Goal: Task Accomplishment & Management: Manage account settings

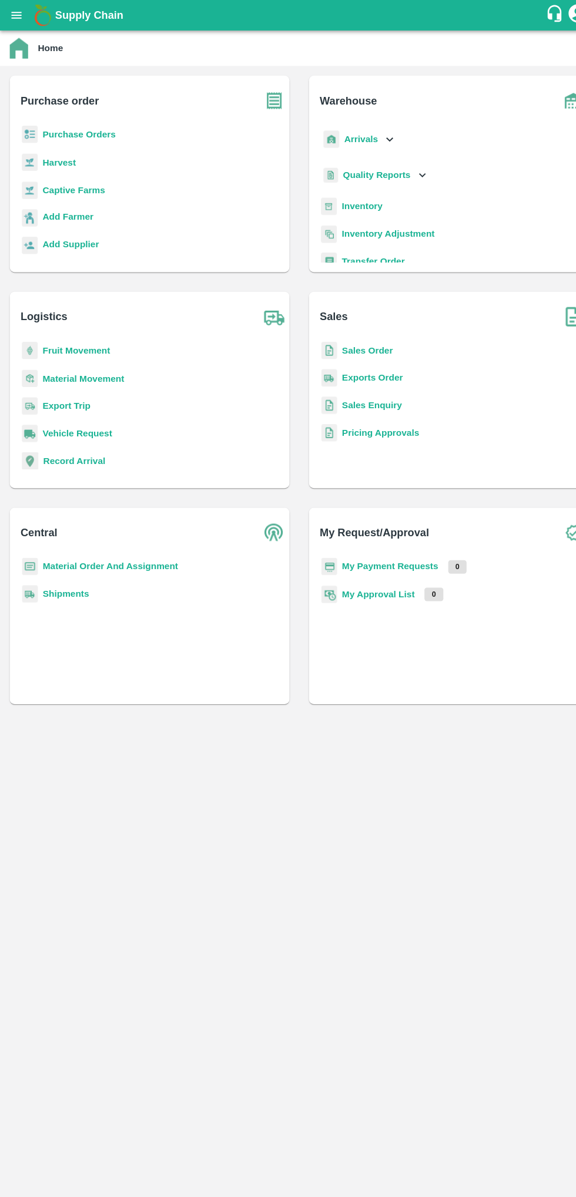
click at [14, 11] on icon "open drawer" at bounding box center [16, 14] width 10 height 6
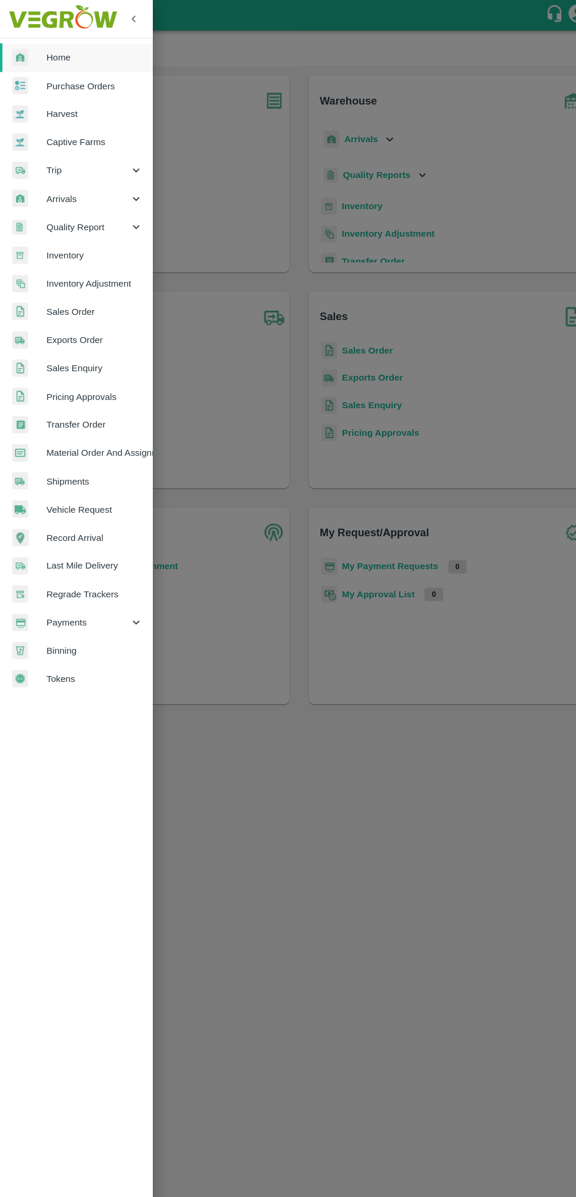
click at [52, 200] on div "Arrivals" at bounding box center [73, 191] width 147 height 27
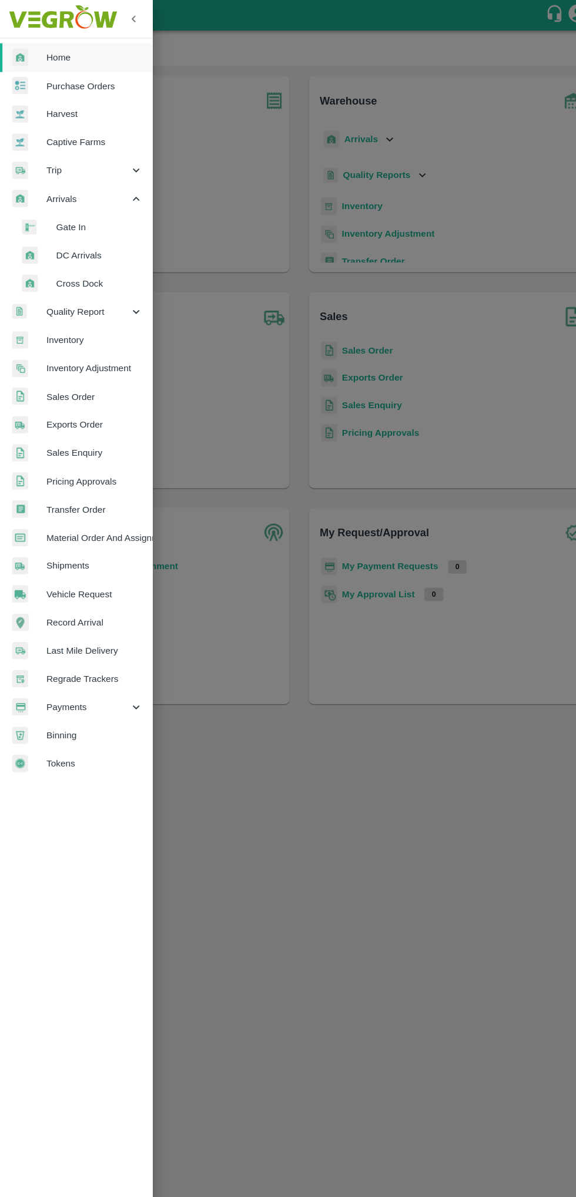
click at [73, 243] on span "DC Arrivals" at bounding box center [95, 245] width 83 height 13
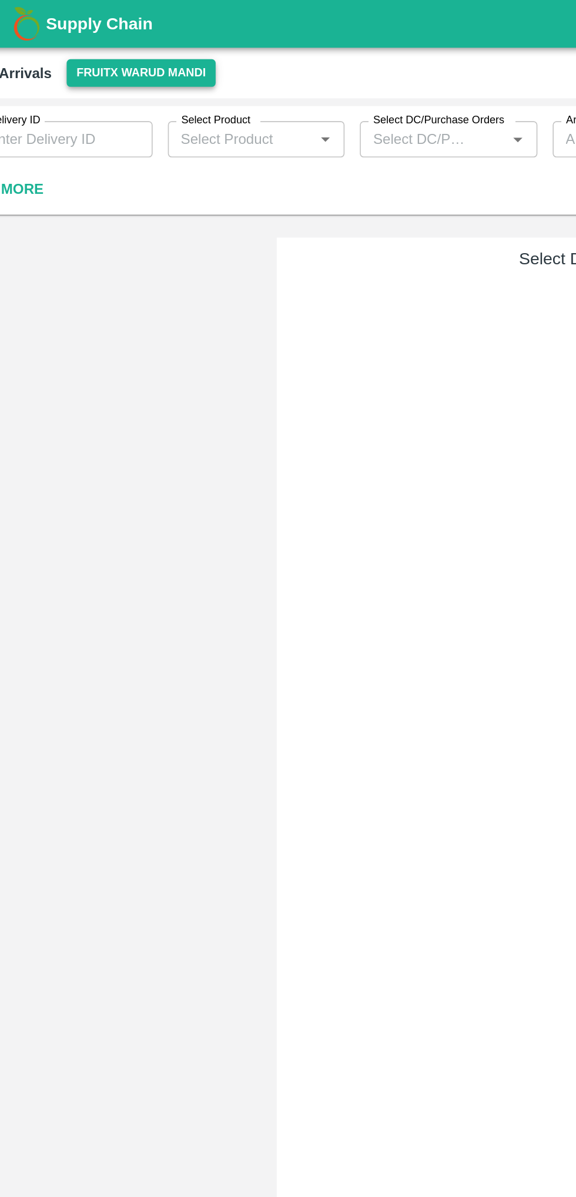
click at [88, 43] on button "FruitX Warud Mandi" at bounding box center [111, 44] width 91 height 17
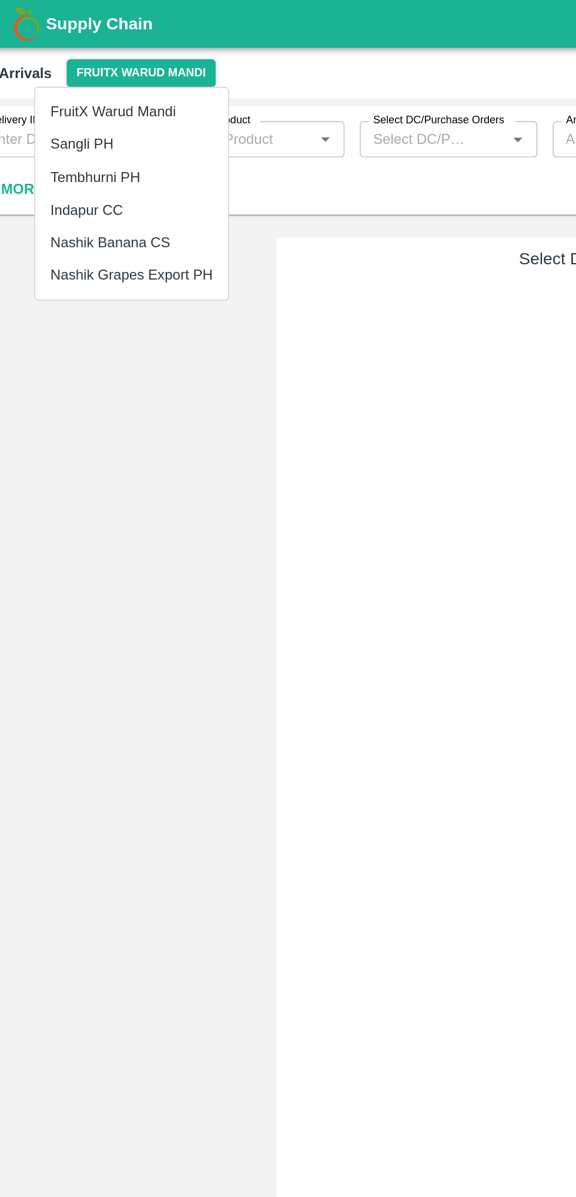
click at [70, 126] on li "Indapur CC" at bounding box center [105, 129] width 119 height 20
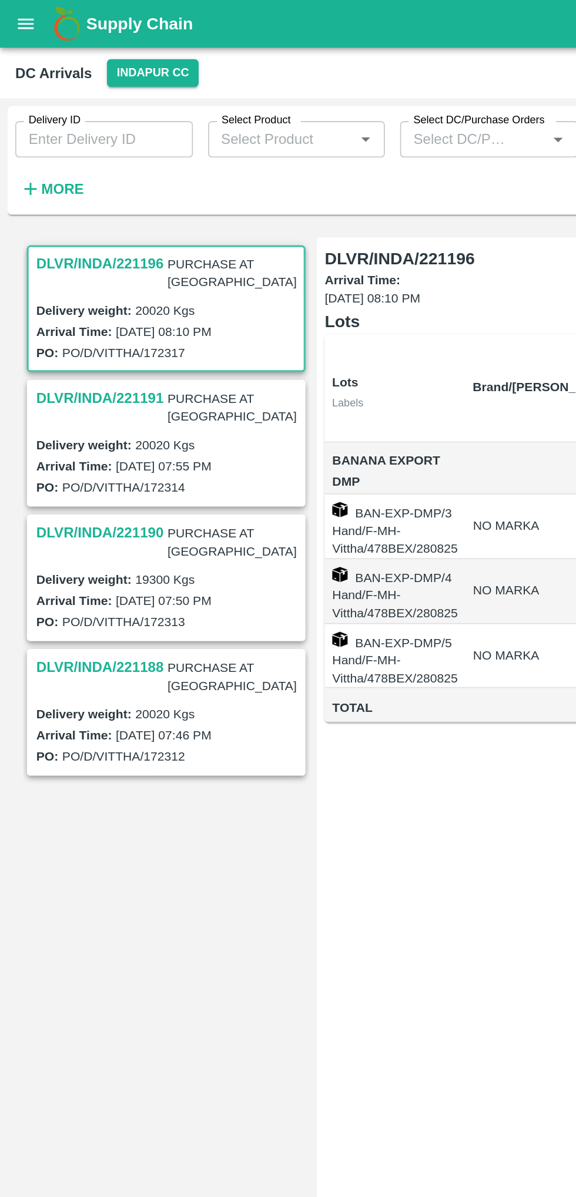
scroll to position [0, 60]
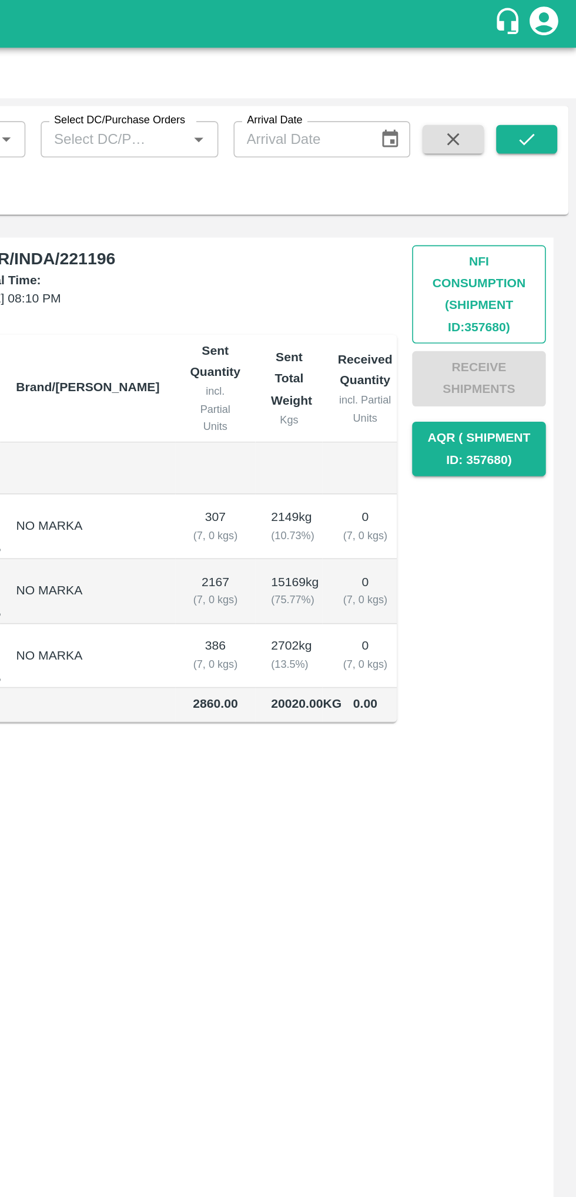
click at [537, 176] on button "Nfi Consumption (SHIPMENT ID: 357680 )" at bounding box center [515, 181] width 82 height 60
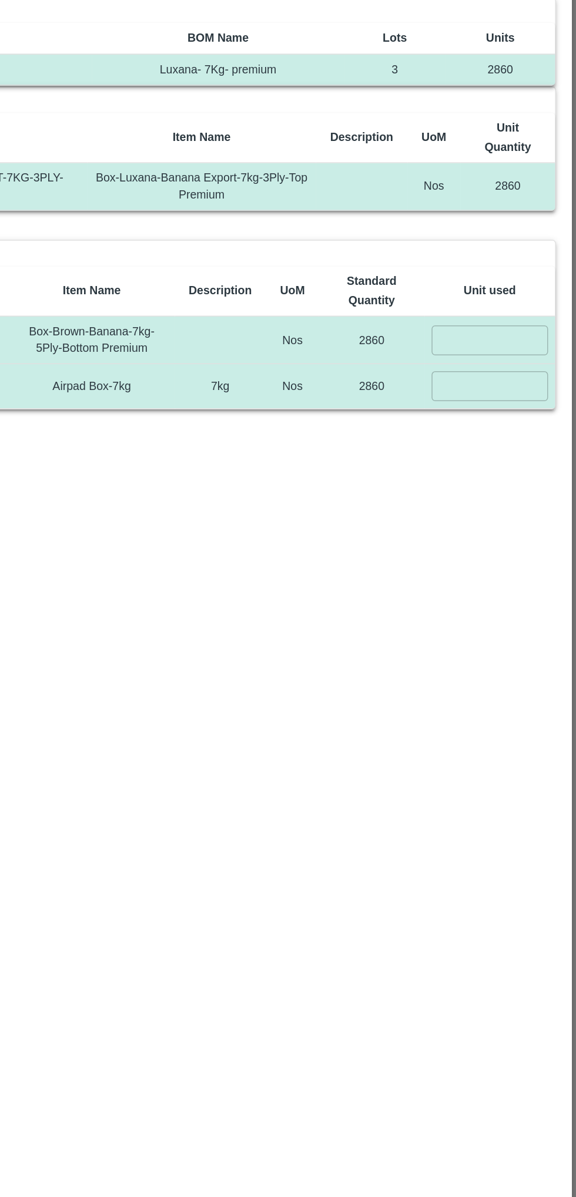
click at [510, 290] on input "number" at bounding box center [518, 294] width 78 height 19
type input "2860"
click at [507, 323] on input "number" at bounding box center [518, 324] width 78 height 19
type input "2860"
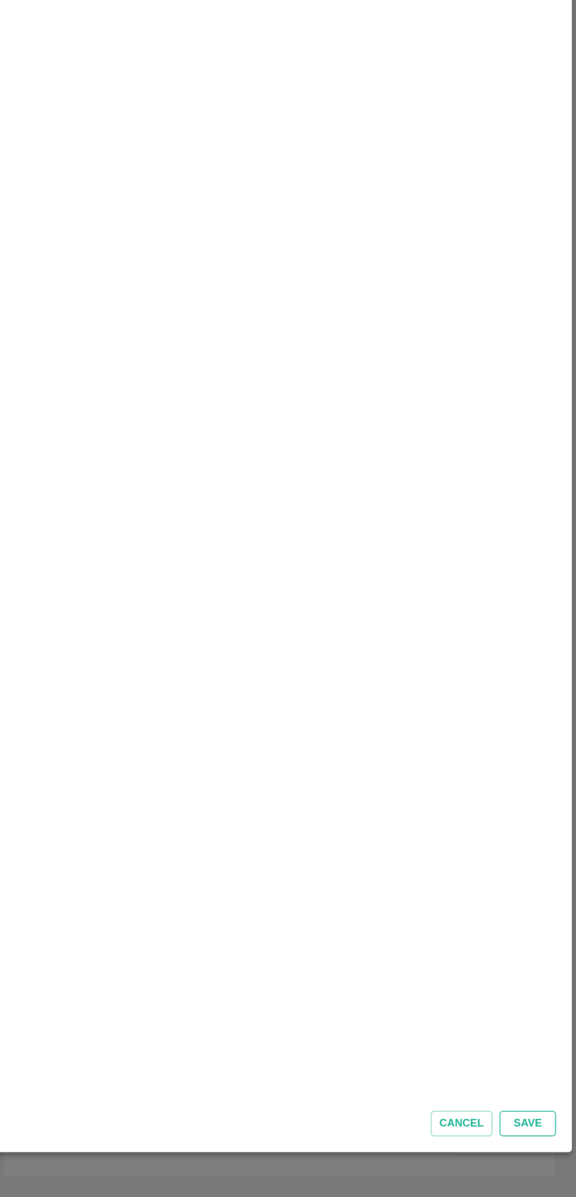
click at [542, 1152] on button "Save" at bounding box center [543, 1147] width 38 height 17
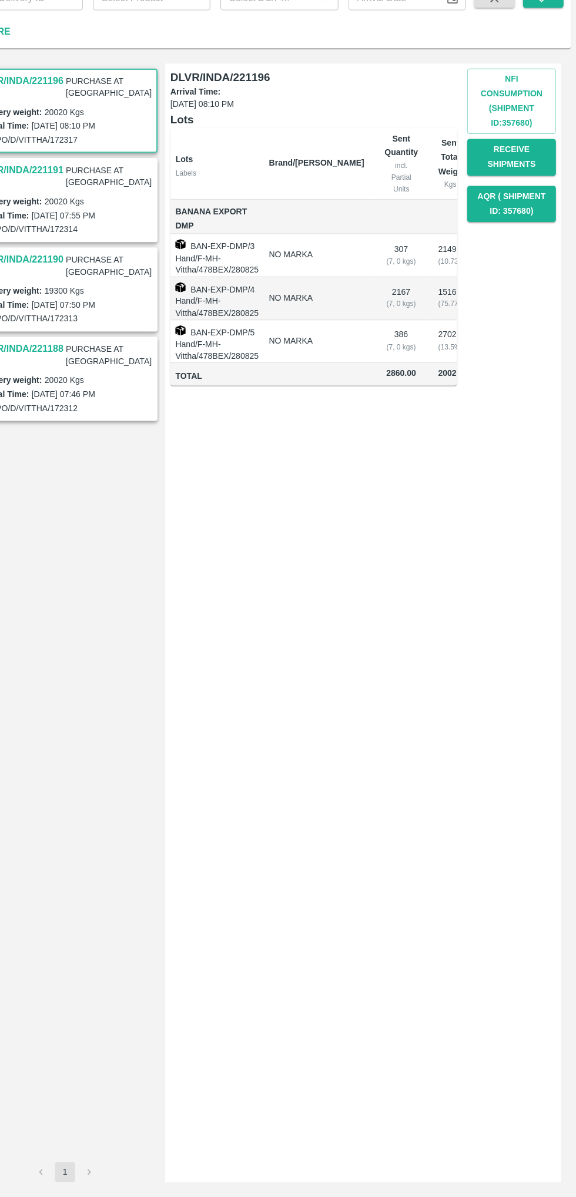
scroll to position [0, 0]
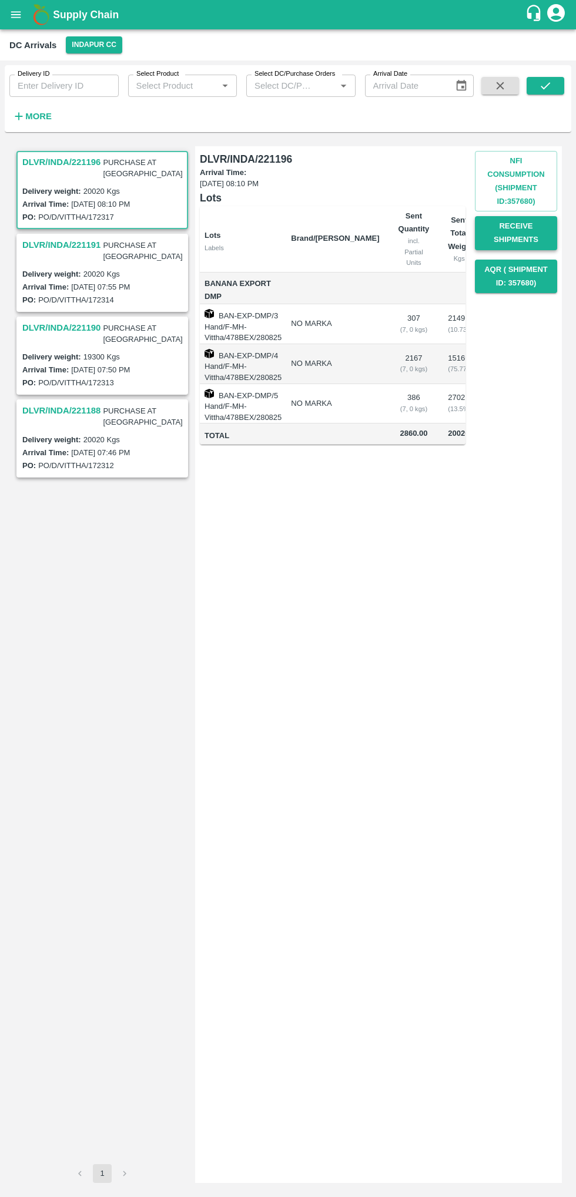
click at [515, 236] on button "Receive Shipments" at bounding box center [515, 233] width 82 height 34
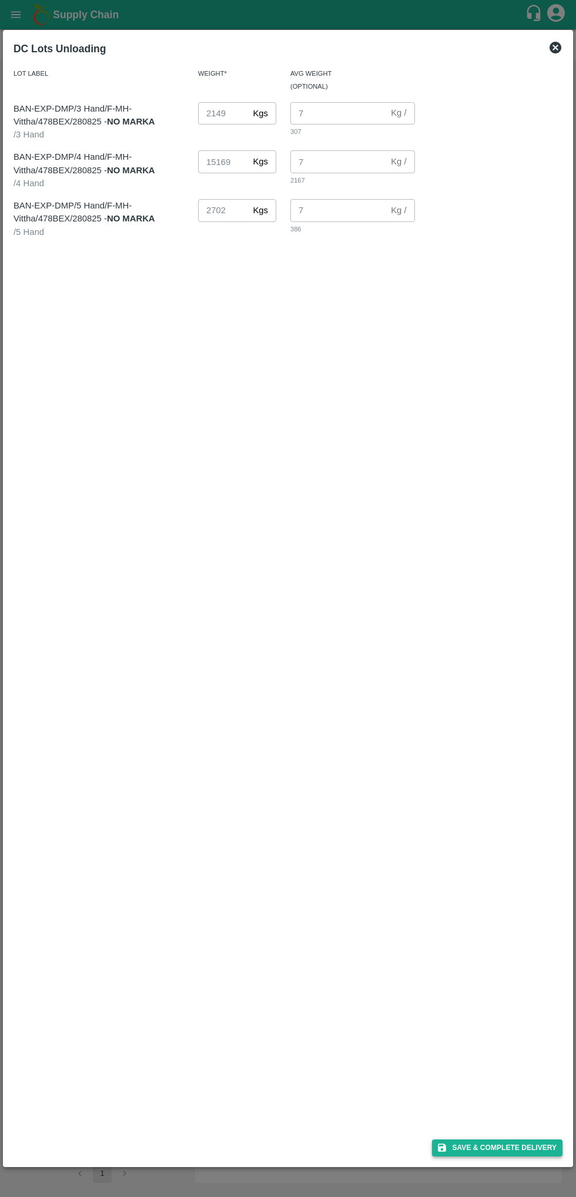
click at [517, 1146] on button "Save & Complete Delivery" at bounding box center [497, 1147] width 130 height 17
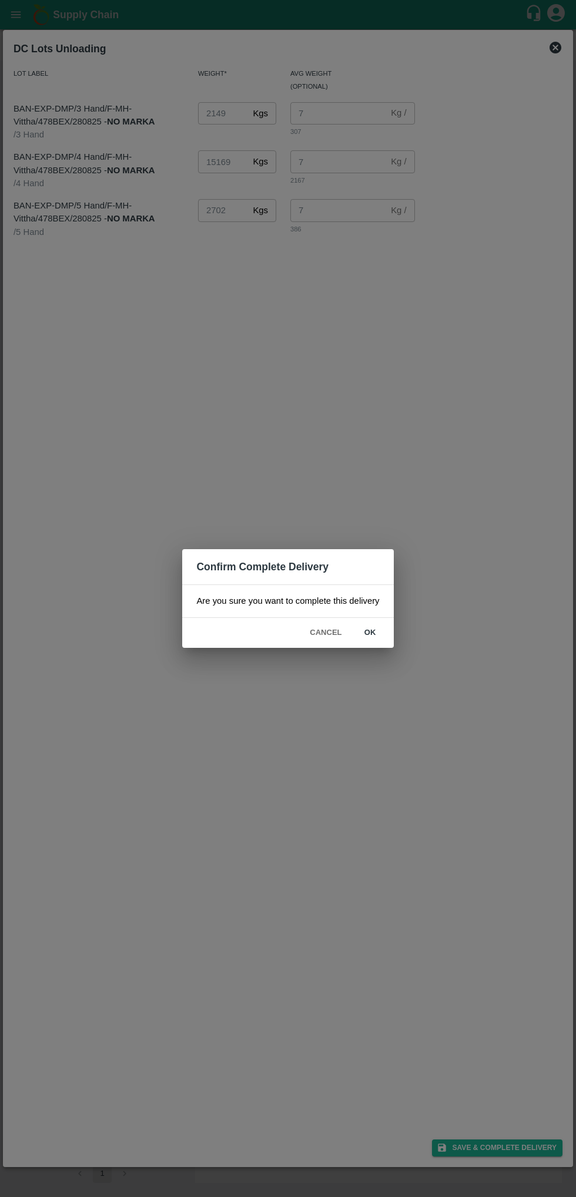
click at [373, 635] on button "ok" at bounding box center [370, 632] width 38 height 21
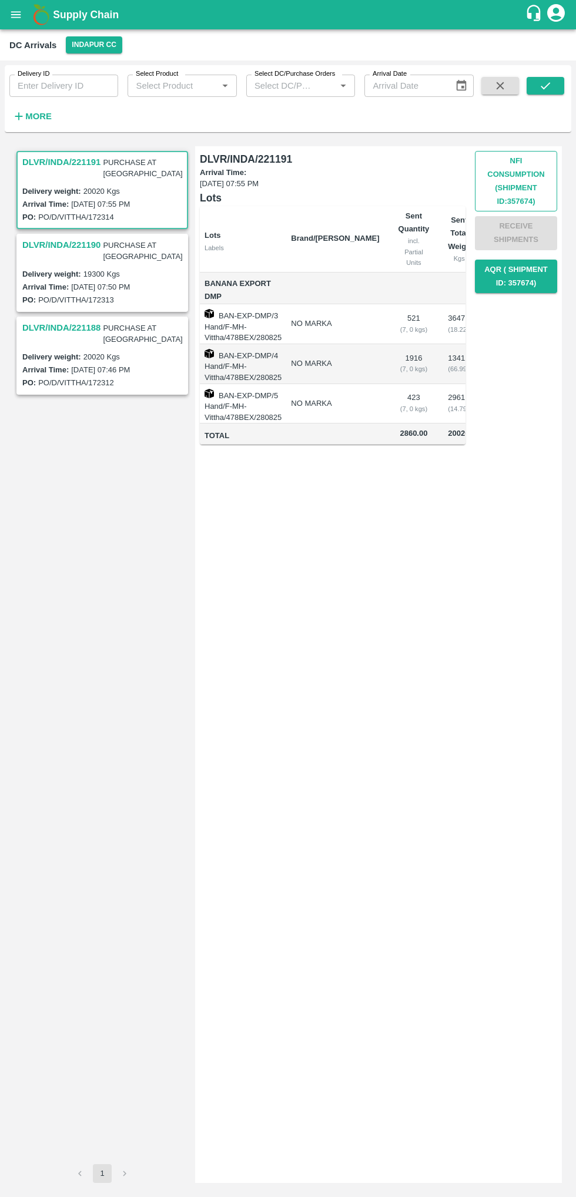
click at [501, 186] on button "Nfi Consumption (SHIPMENT ID: 357674 )" at bounding box center [515, 181] width 82 height 60
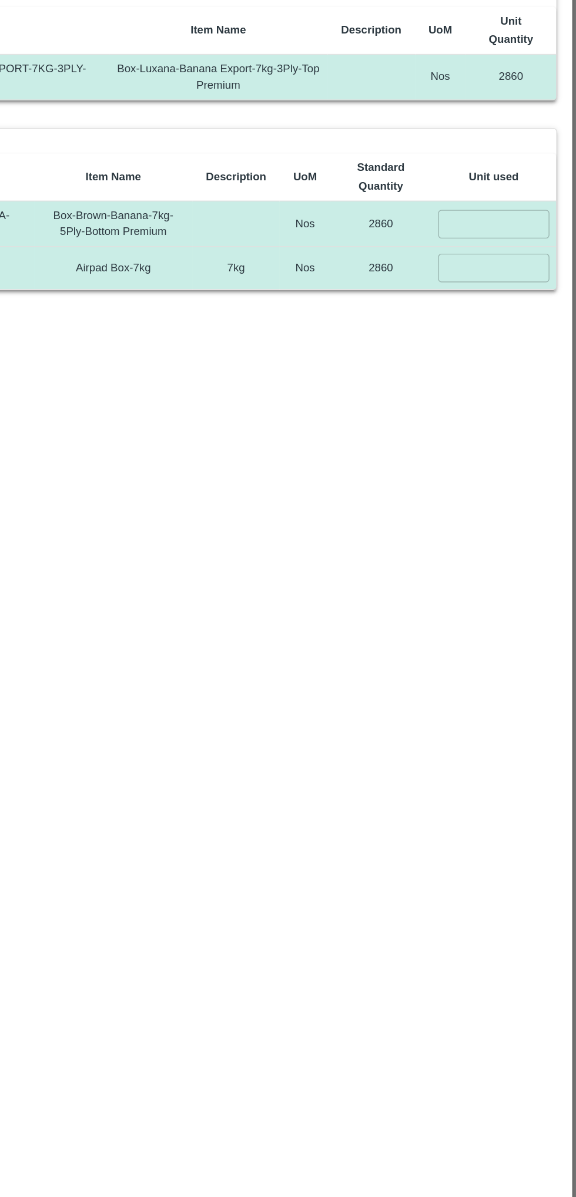
click at [516, 295] on input "number" at bounding box center [518, 294] width 78 height 19
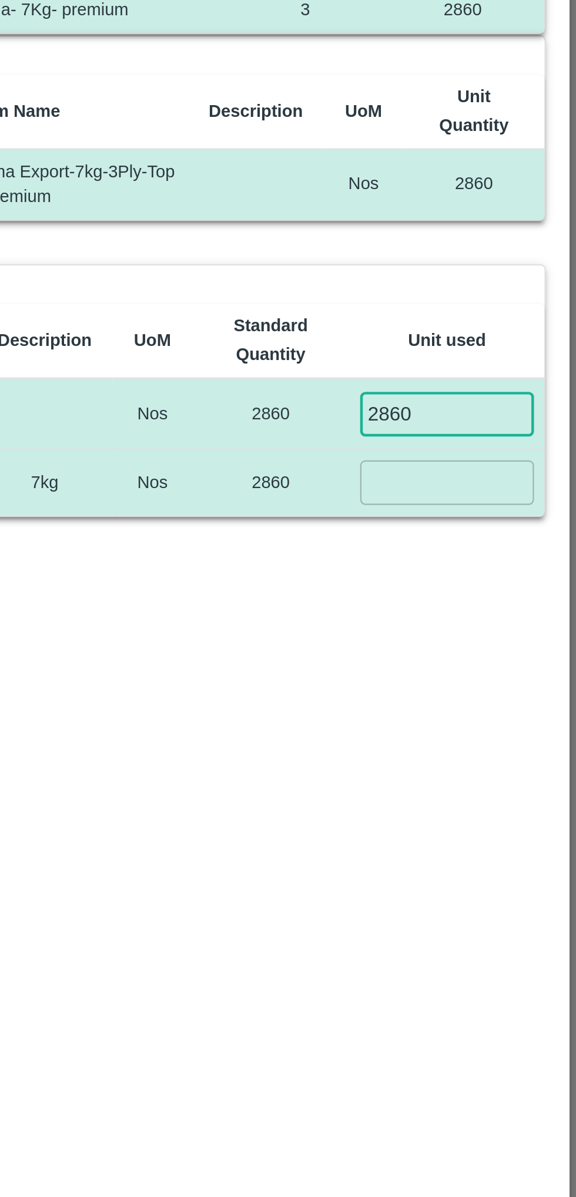
type input "2860"
click at [527, 322] on input "number" at bounding box center [518, 324] width 78 height 19
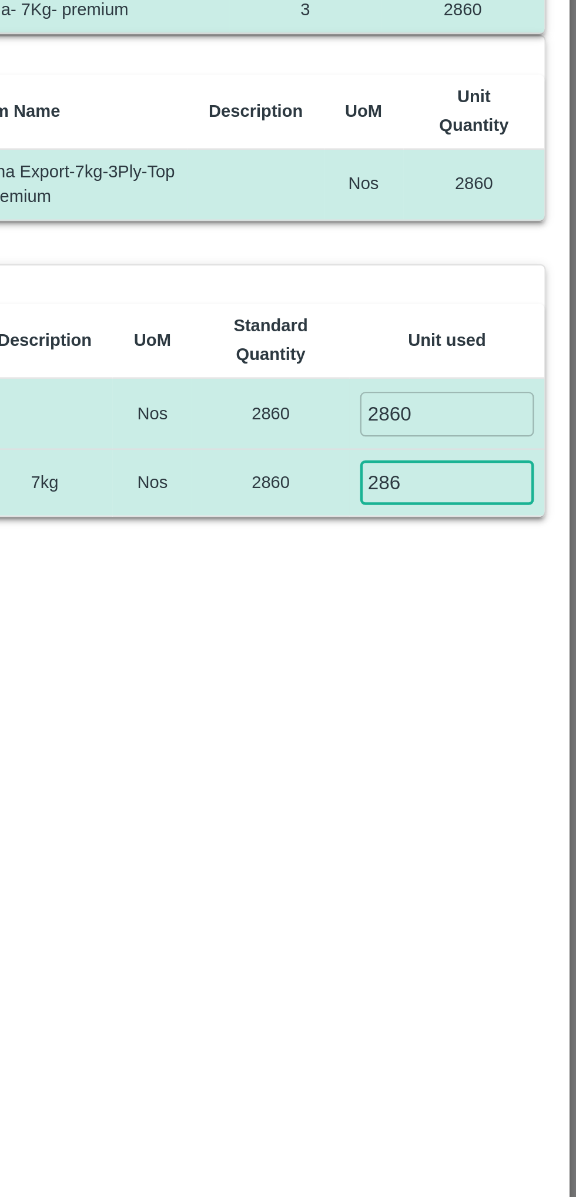
type input "2860"
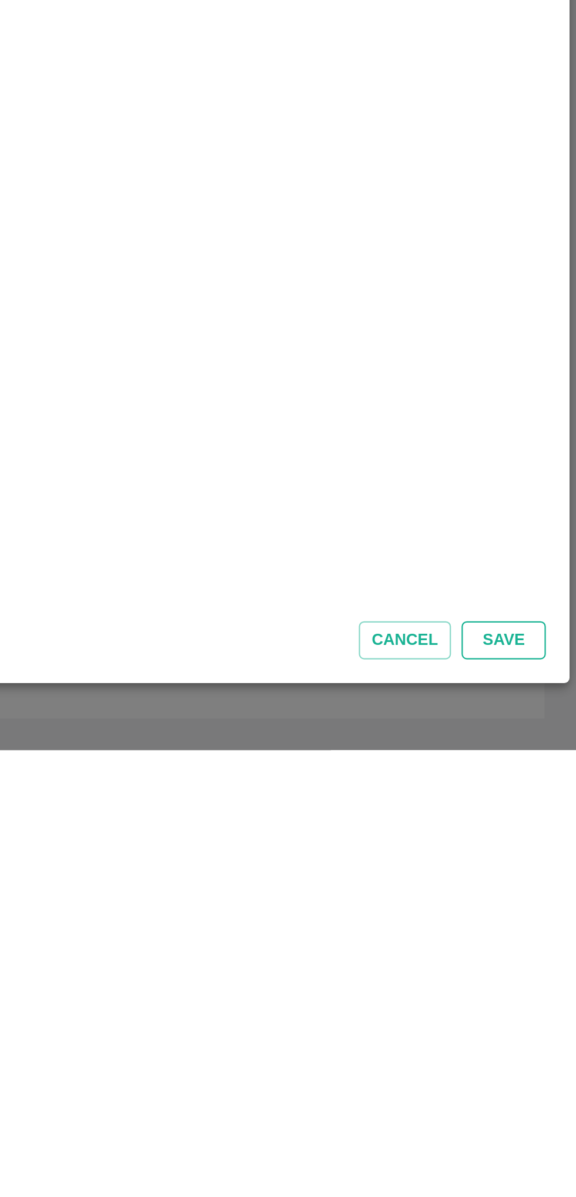
click at [543, 1151] on button "Save" at bounding box center [543, 1147] width 38 height 17
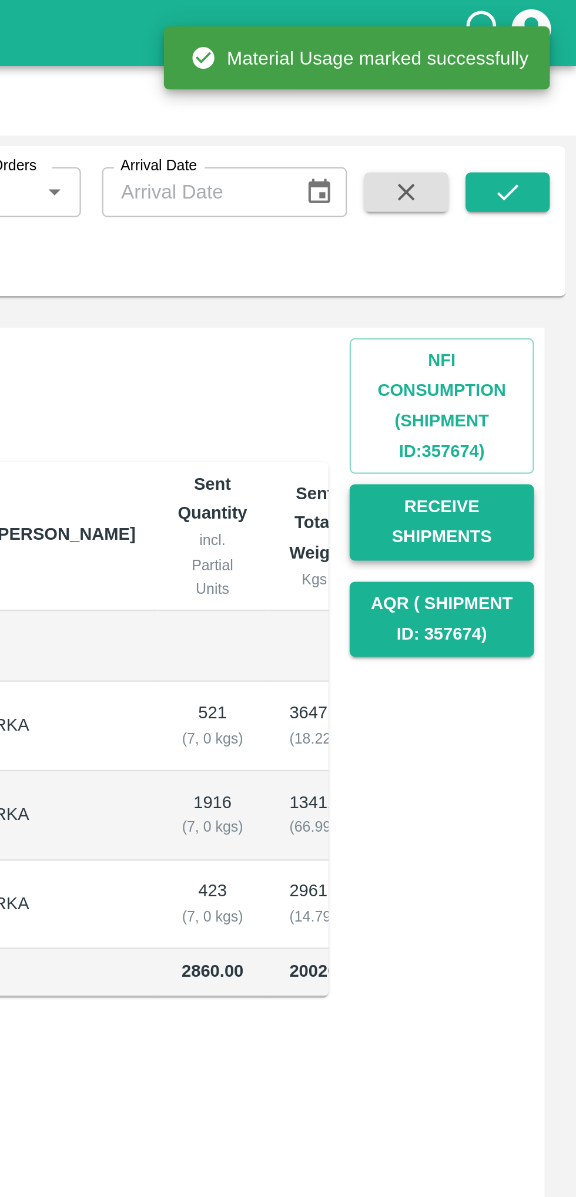
click at [531, 231] on button "Receive Shipments" at bounding box center [515, 233] width 82 height 34
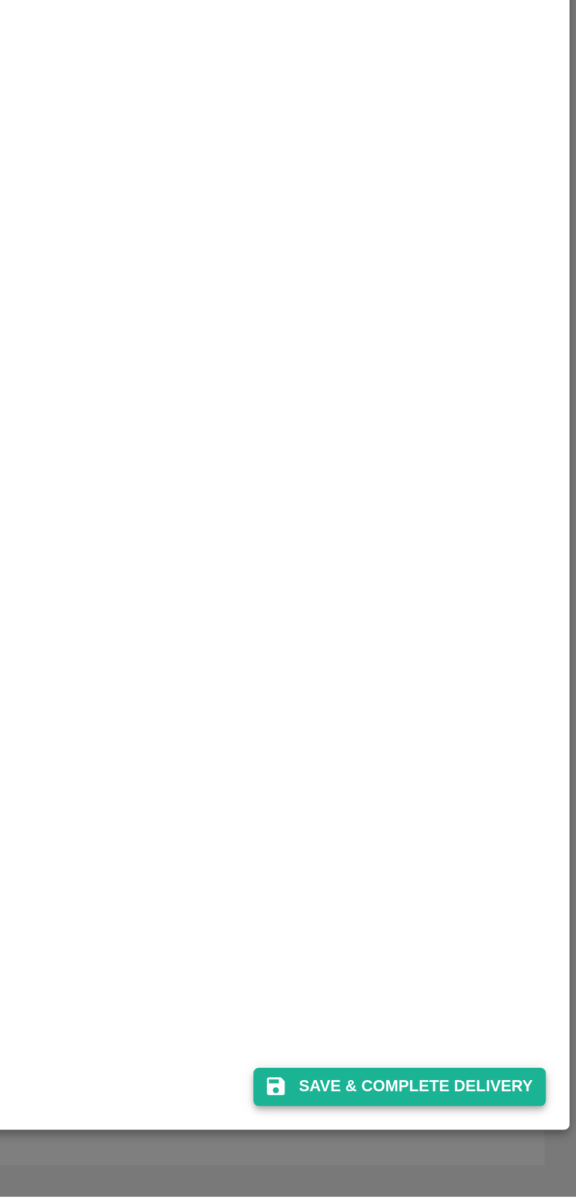
click at [513, 1150] on button "Save & Complete Delivery" at bounding box center [497, 1147] width 130 height 17
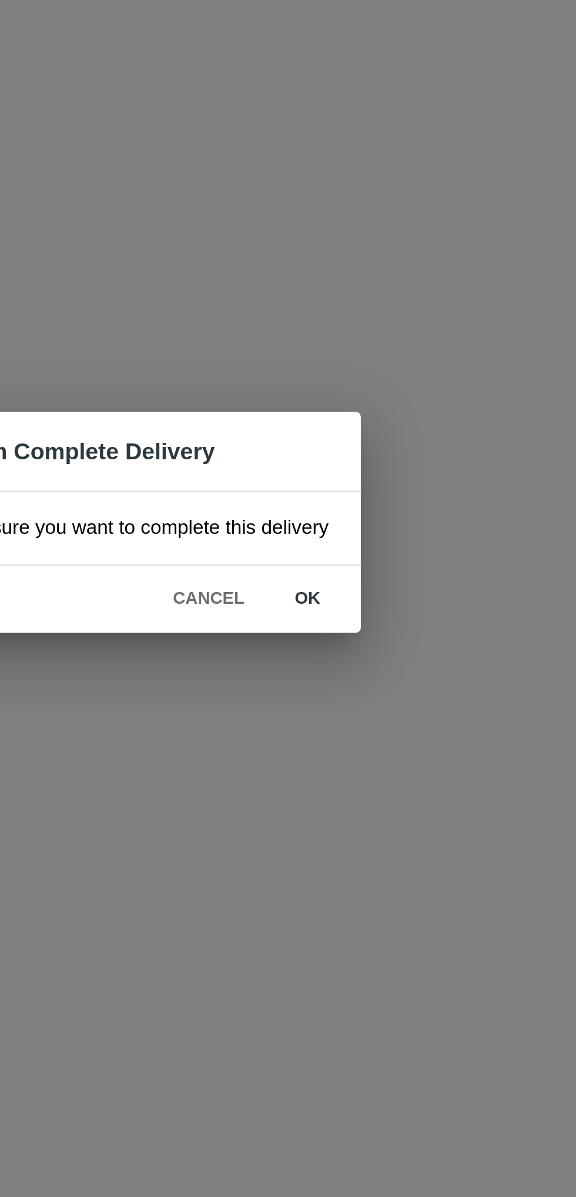
click at [367, 633] on button "ok" at bounding box center [370, 632] width 38 height 21
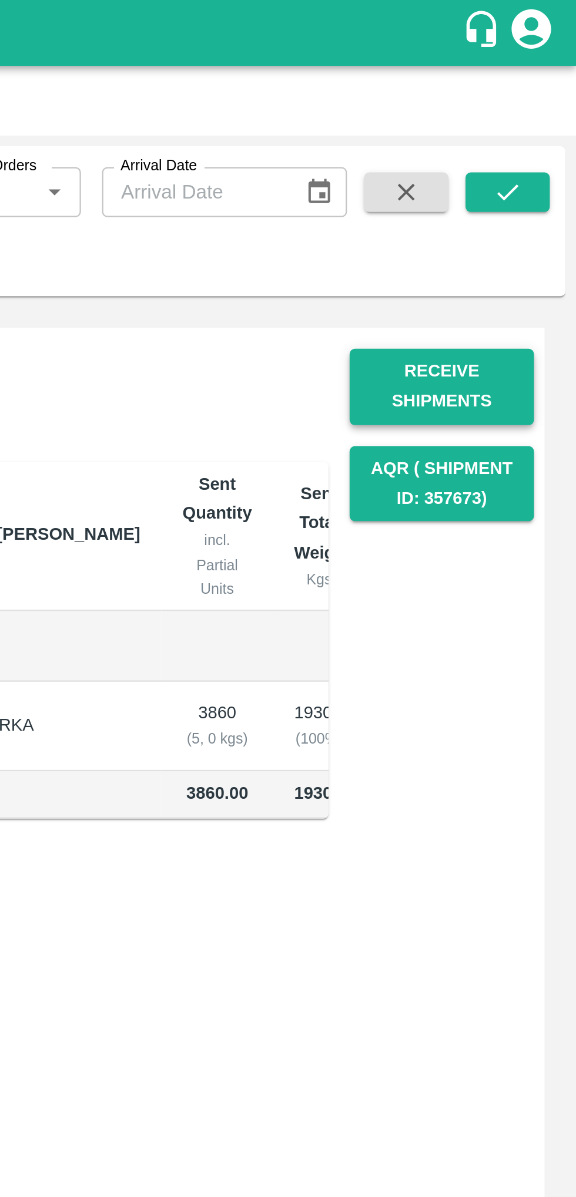
click at [536, 170] on button "Receive Shipments" at bounding box center [515, 173] width 82 height 34
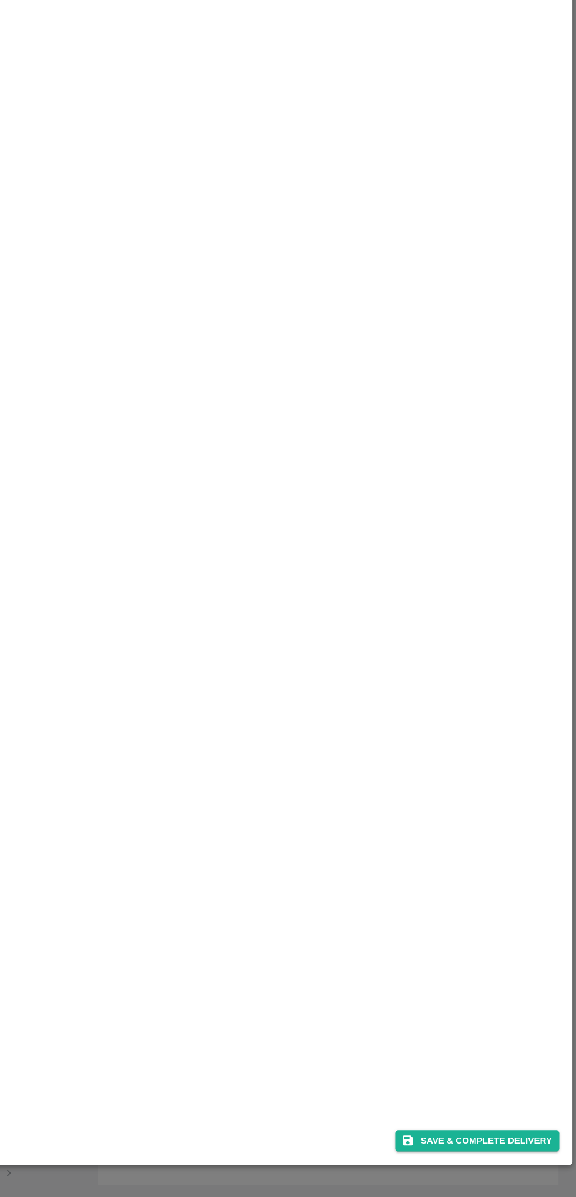
click at [520, 1156] on div "Save & Complete Delivery" at bounding box center [288, 1145] width 558 height 31
click at [507, 1147] on button "Save & Complete Delivery" at bounding box center [497, 1147] width 130 height 17
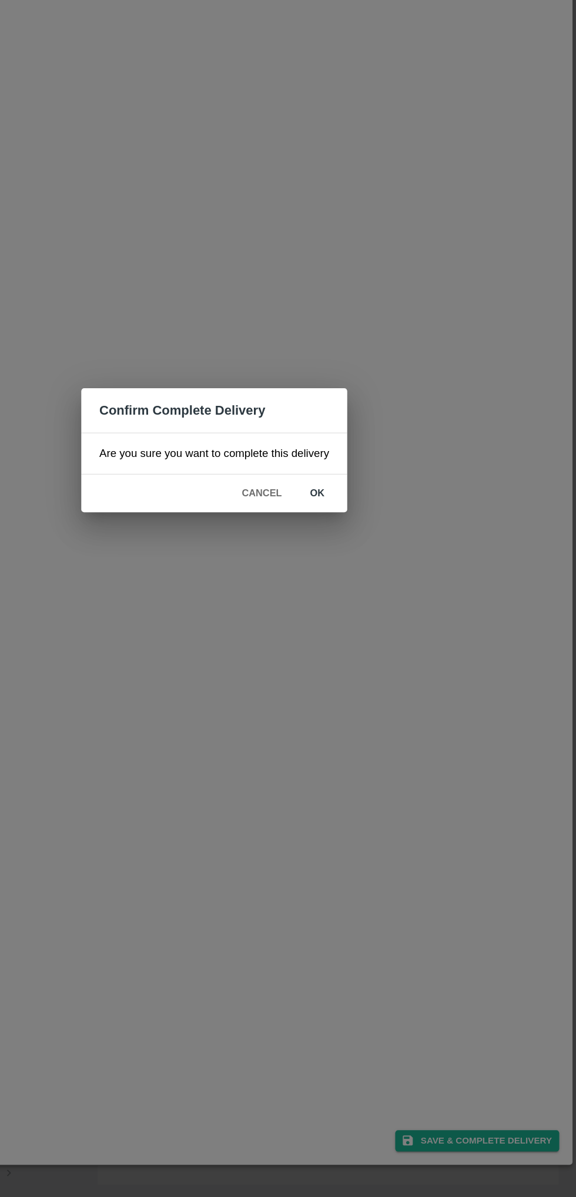
click at [369, 631] on button "ok" at bounding box center [370, 632] width 38 height 21
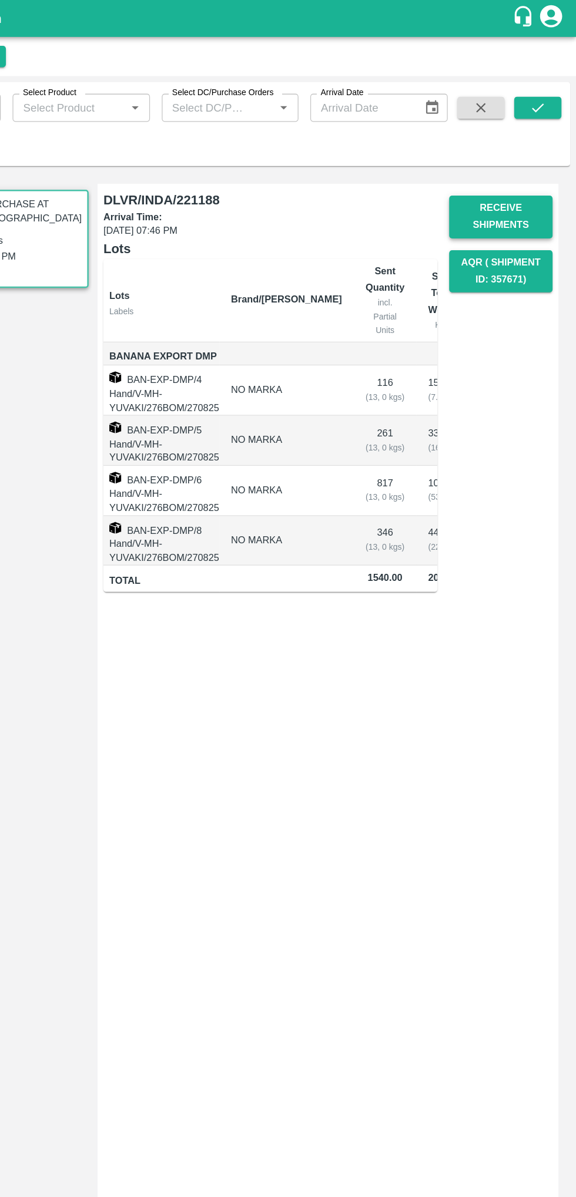
click at [522, 176] on button "Receive Shipments" at bounding box center [515, 173] width 82 height 34
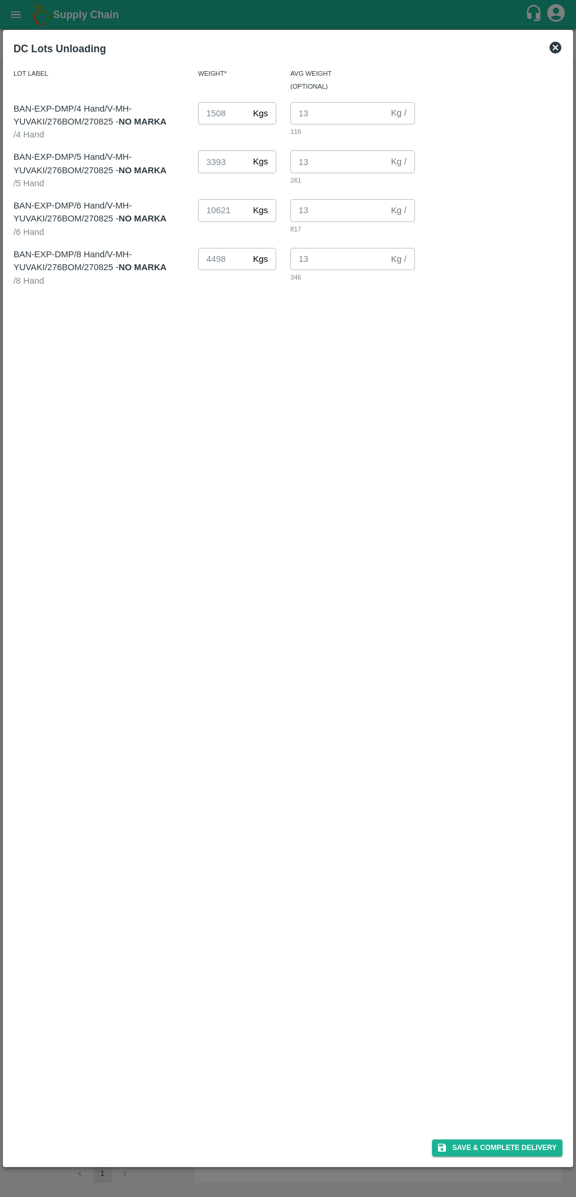
click at [548, 48] on icon at bounding box center [555, 48] width 14 height 14
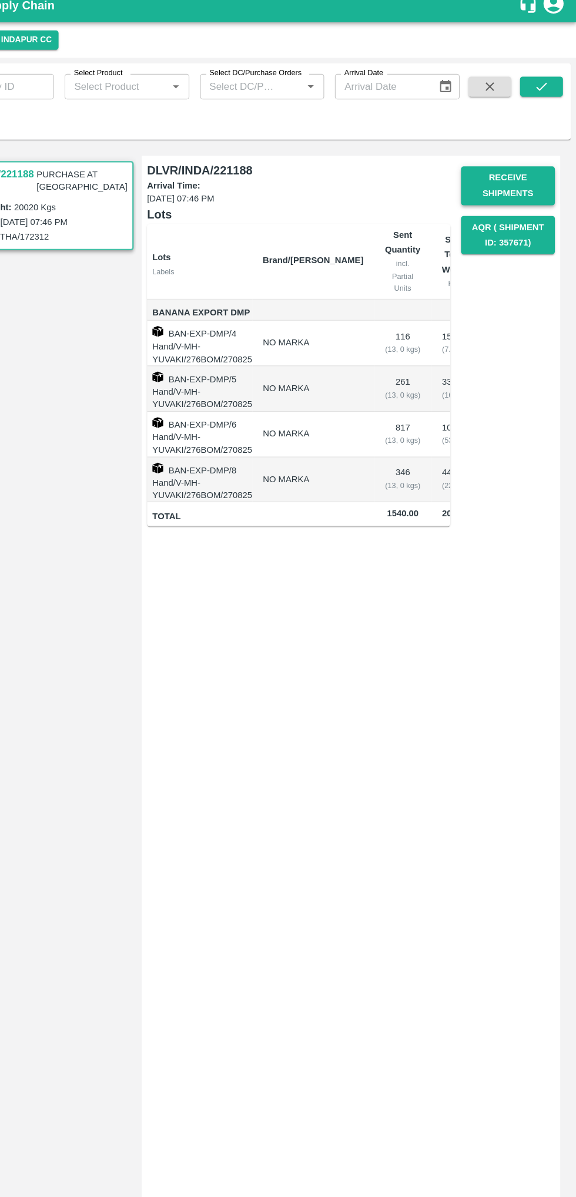
click at [507, 179] on button "Receive Shipments" at bounding box center [515, 173] width 82 height 34
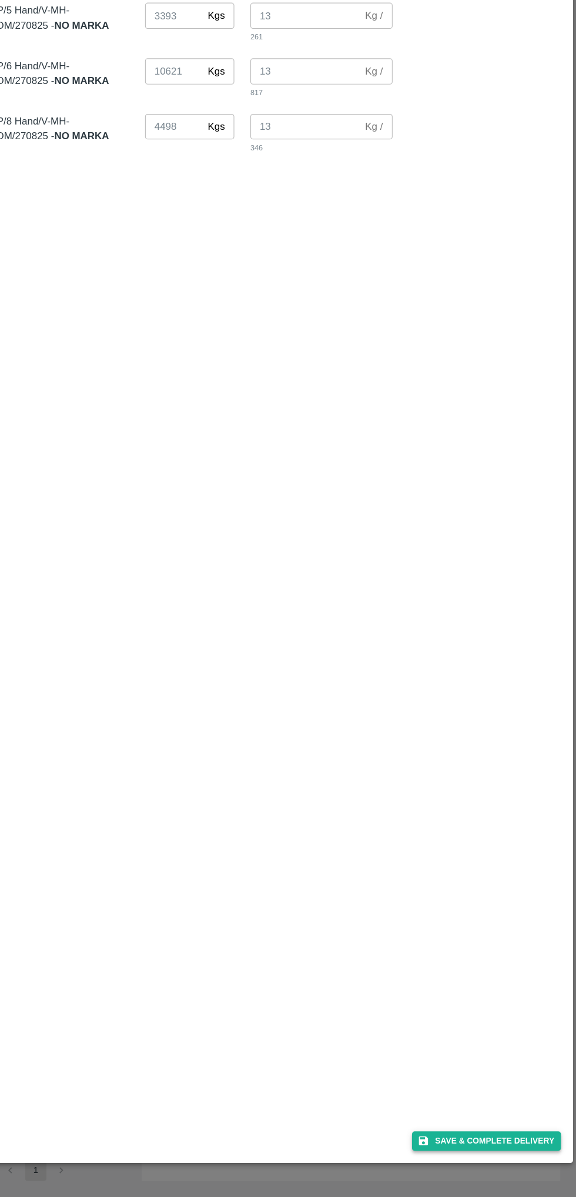
click at [520, 1147] on button "Save & Complete Delivery" at bounding box center [497, 1147] width 130 height 17
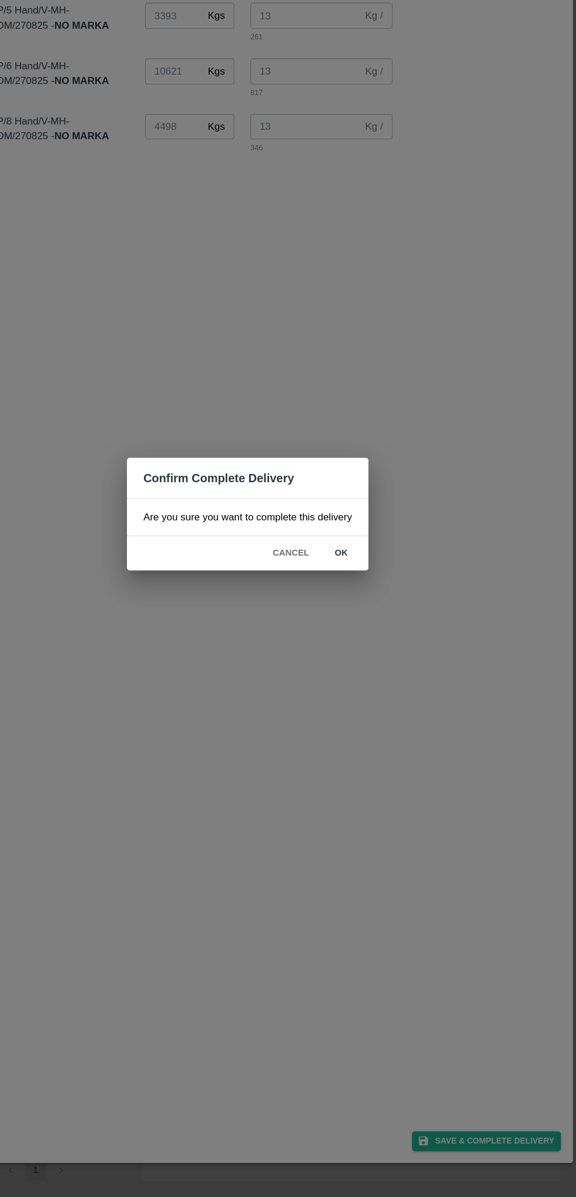
click at [369, 632] on button "ok" at bounding box center [370, 632] width 38 height 21
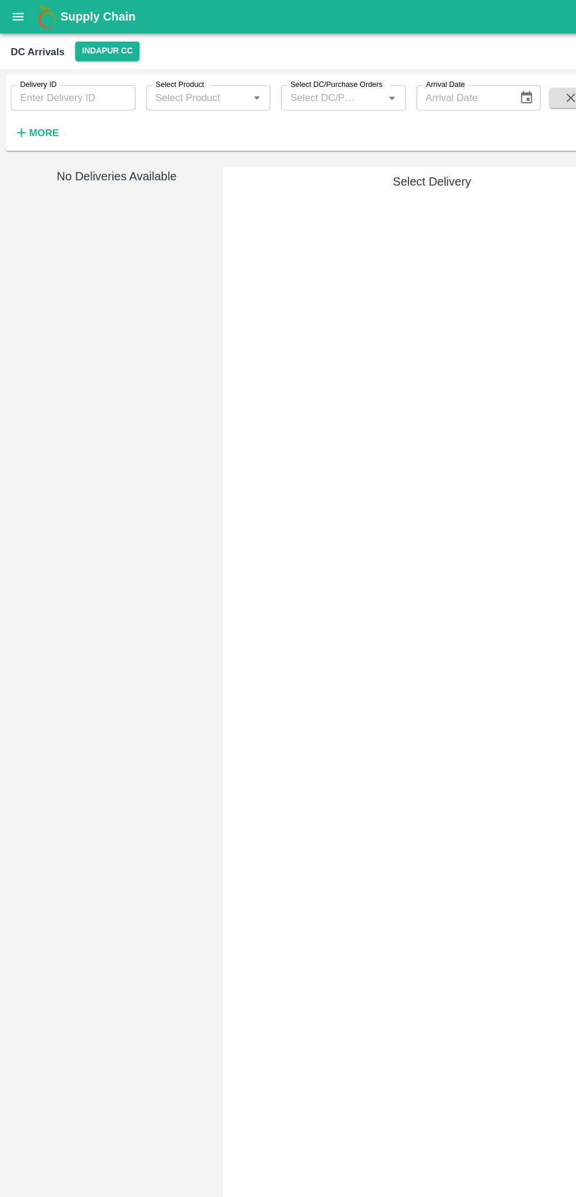
click at [16, 34] on div "DC Arrivals Indapur CC" at bounding box center [288, 44] width 576 height 31
click at [22, 42] on div "DC Arrivals" at bounding box center [32, 45] width 47 height 15
click at [16, 21] on icon "open drawer" at bounding box center [15, 14] width 13 height 13
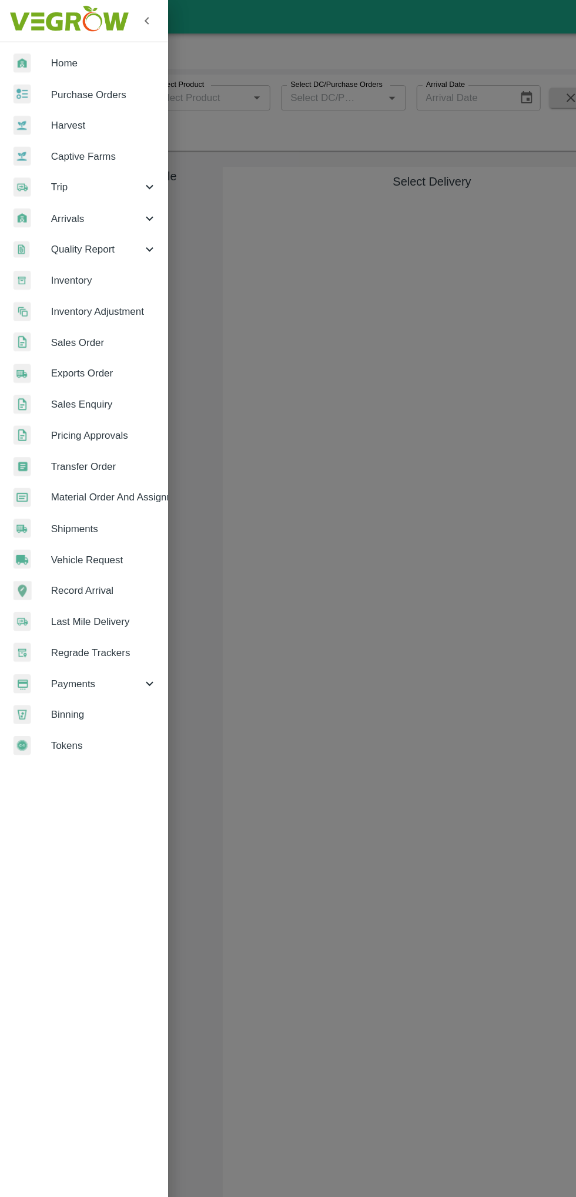
click at [99, 244] on span "Inventory" at bounding box center [91, 245] width 93 height 13
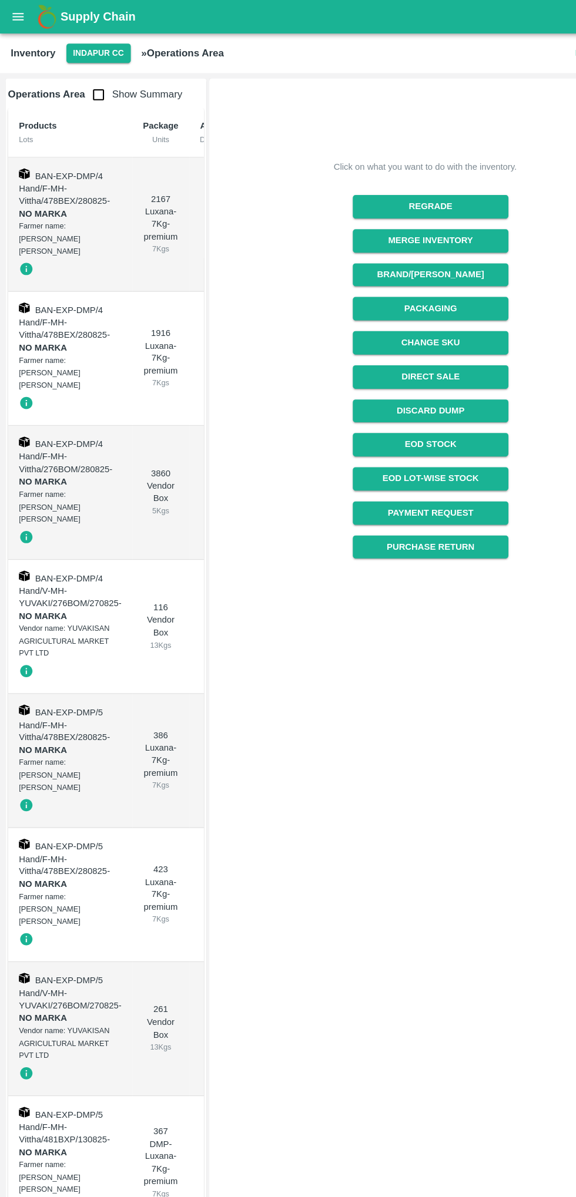
click at [87, 287] on td "BAN-EXP-DMP/4 Hand/F-MH-Vittha/478BEX/280825 - NO [PERSON_NAME] name: [PERSON_N…" at bounding box center [61, 313] width 109 height 117
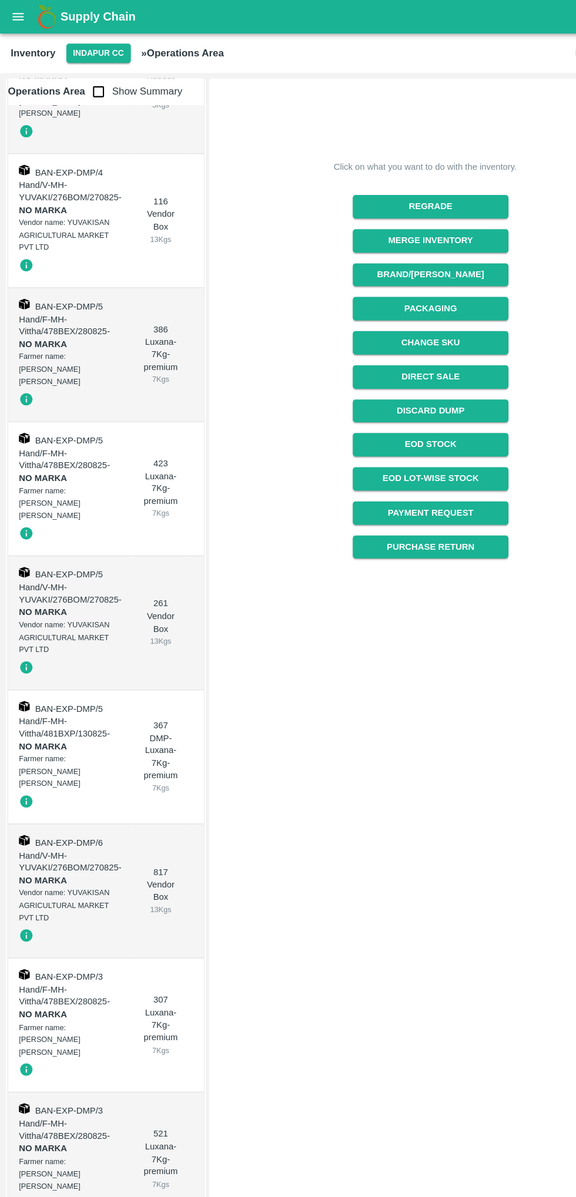
scroll to position [398, 0]
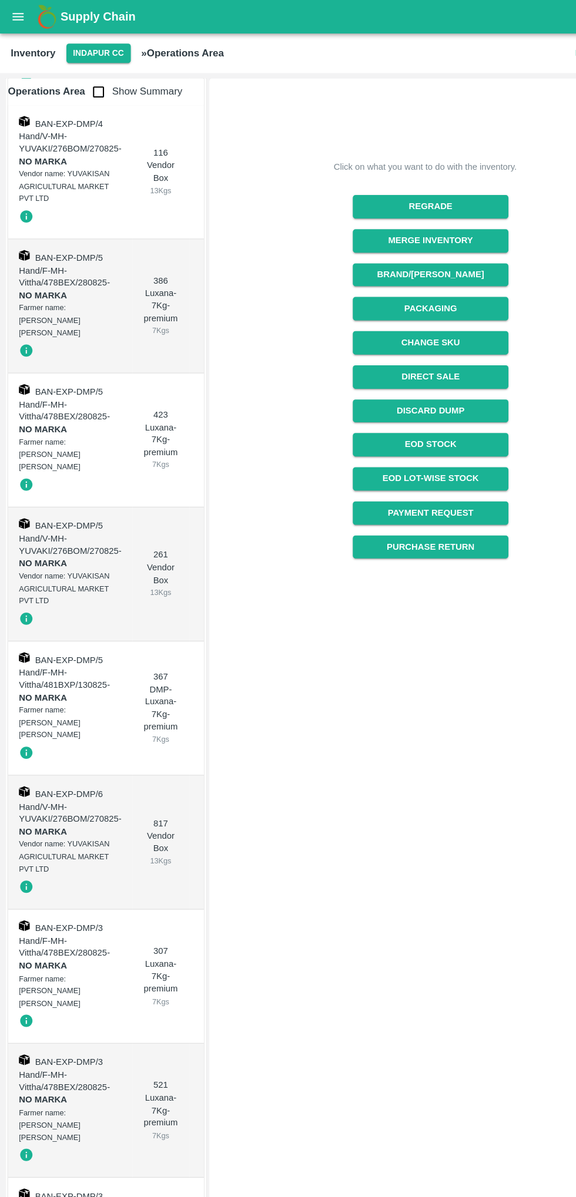
click at [15, 15] on icon "open drawer" at bounding box center [16, 14] width 10 height 6
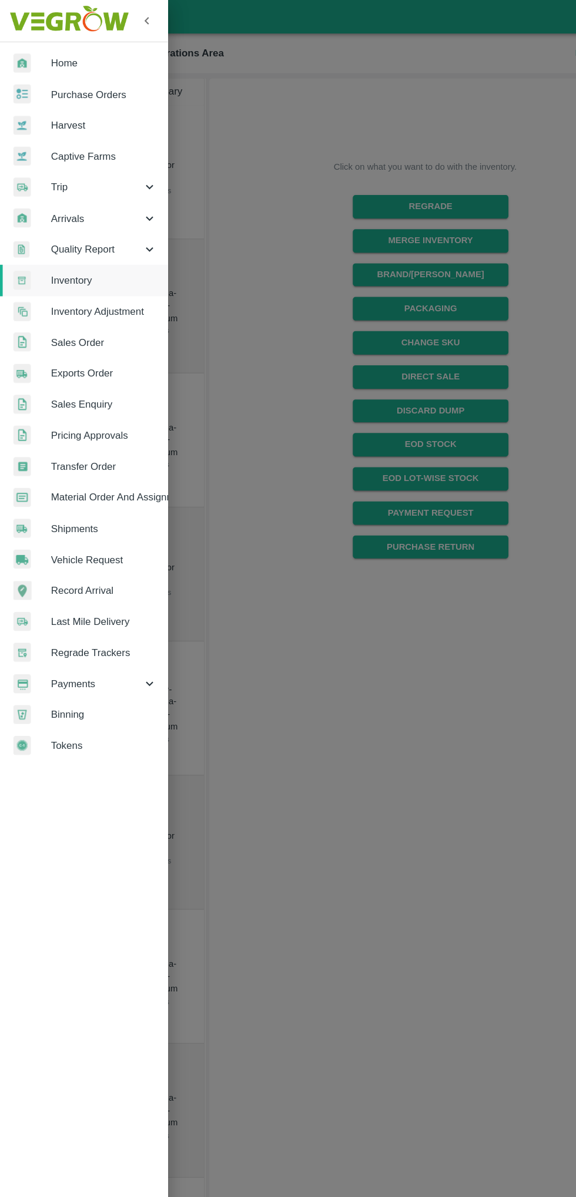
click at [91, 77] on span "Purchase Orders" at bounding box center [91, 82] width 93 height 13
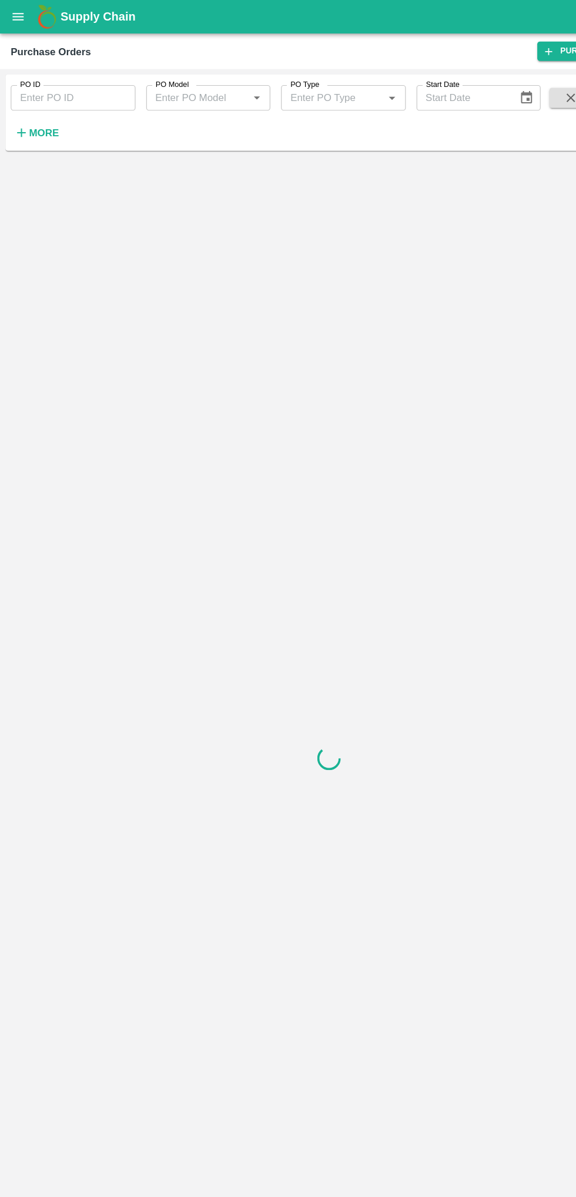
click at [83, 85] on input "PO ID" at bounding box center [63, 86] width 109 height 22
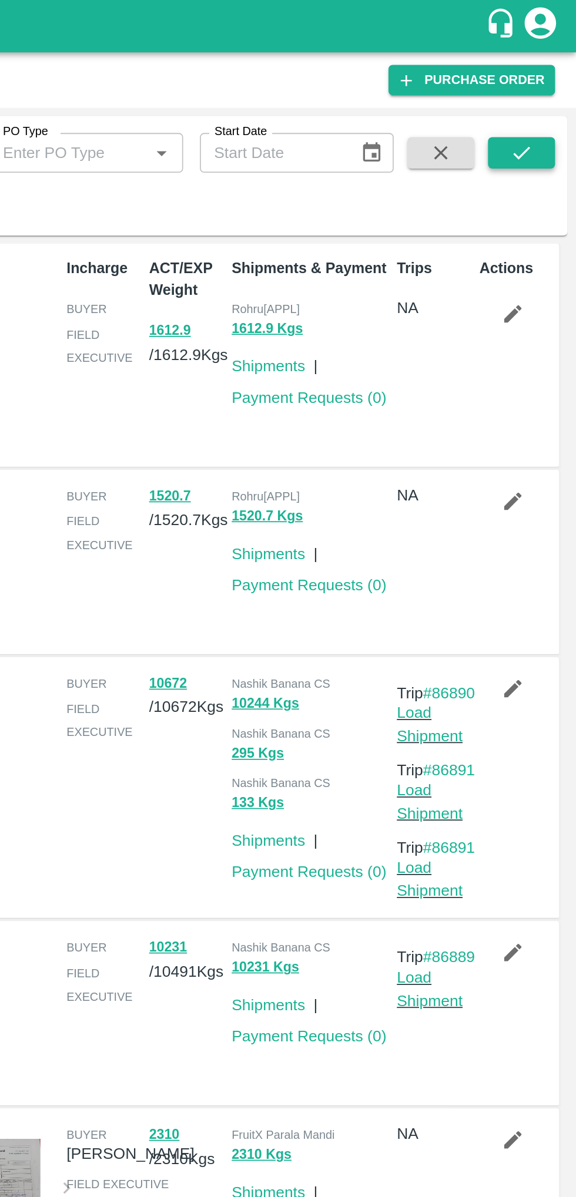
type input "172317"
click at [541, 88] on icon "submit" at bounding box center [545, 85] width 13 height 13
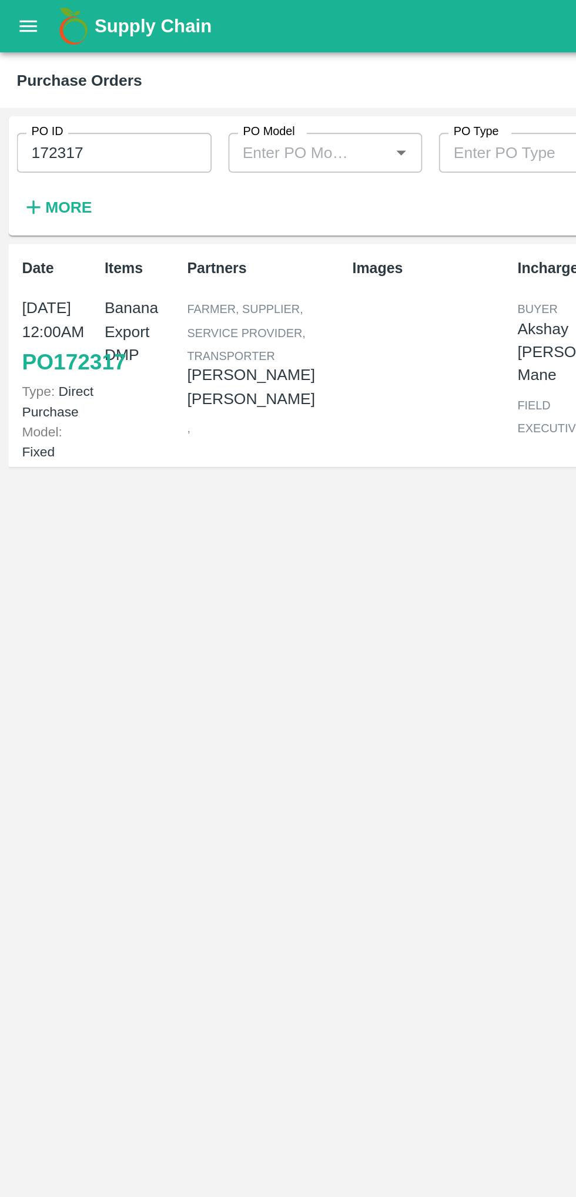
click at [38, 214] on link "PO 172317" at bounding box center [41, 203] width 58 height 21
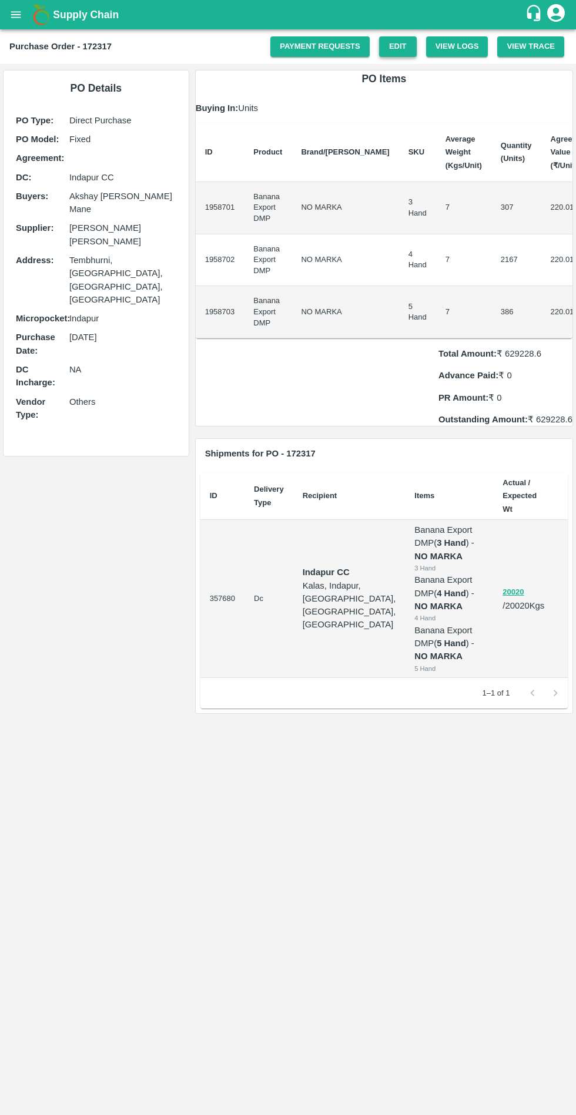
click at [406, 46] on link "Edit" at bounding box center [398, 46] width 38 height 21
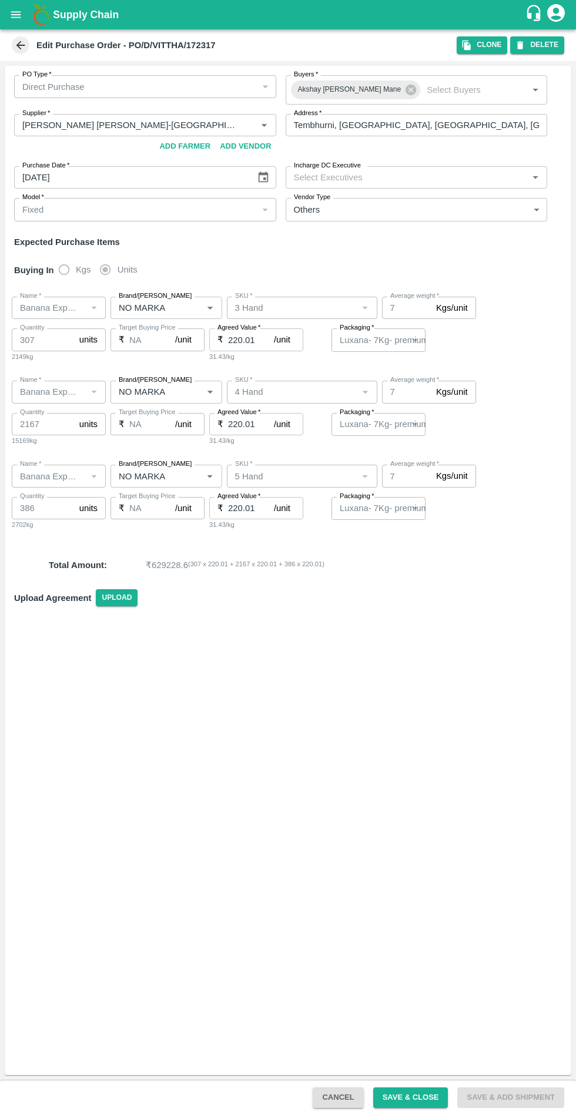
click at [254, 206] on div "Fixed" at bounding box center [139, 209] width 235 height 13
click at [246, 207] on div "Fixed" at bounding box center [139, 209] width 235 height 13
click at [193, 212] on div "Fixed" at bounding box center [139, 209] width 235 height 13
click at [257, 207] on div "Fixed" at bounding box center [145, 209] width 262 height 23
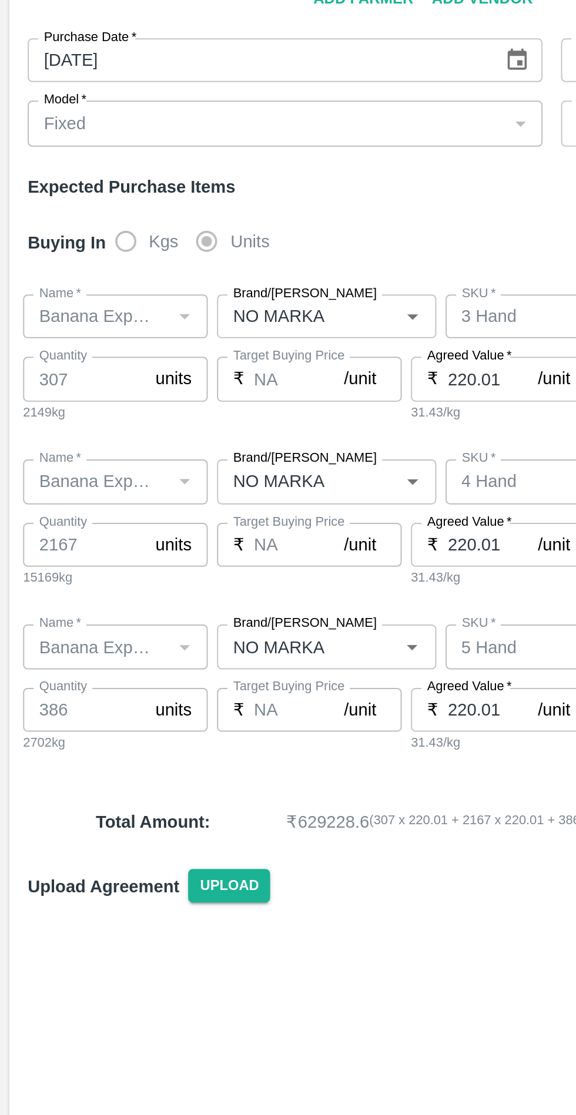
click at [176, 210] on div "Fixed" at bounding box center [139, 209] width 235 height 13
click at [258, 211] on div "Fixed" at bounding box center [145, 209] width 262 height 23
click at [266, 210] on div "Fixed" at bounding box center [145, 209] width 262 height 23
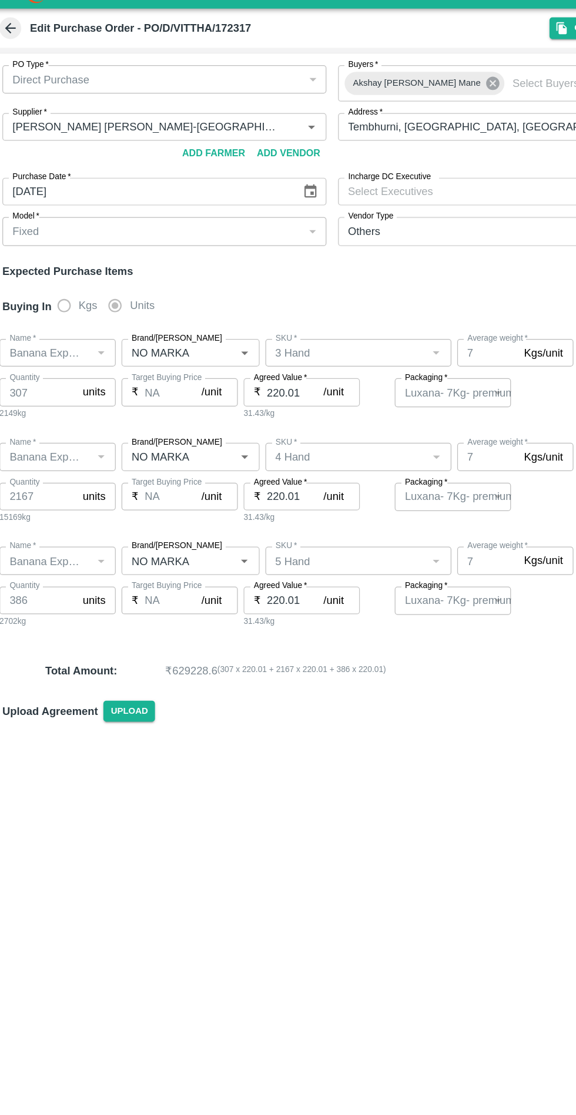
click at [404, 89] on icon at bounding box center [410, 89] width 13 height 13
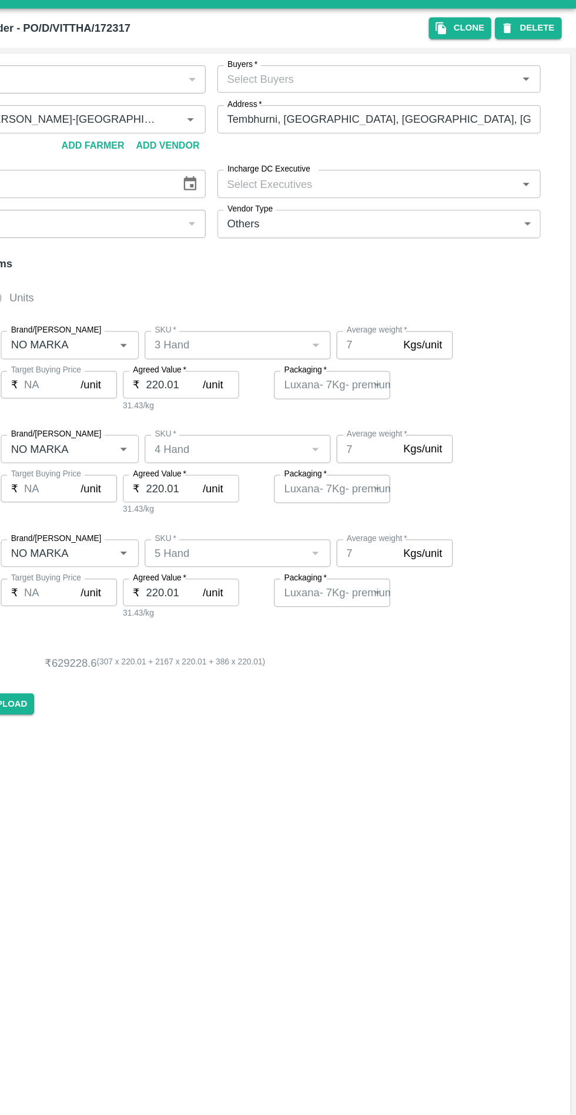
click at [476, 87] on input "Buyers   *" at bounding box center [406, 86] width 235 height 15
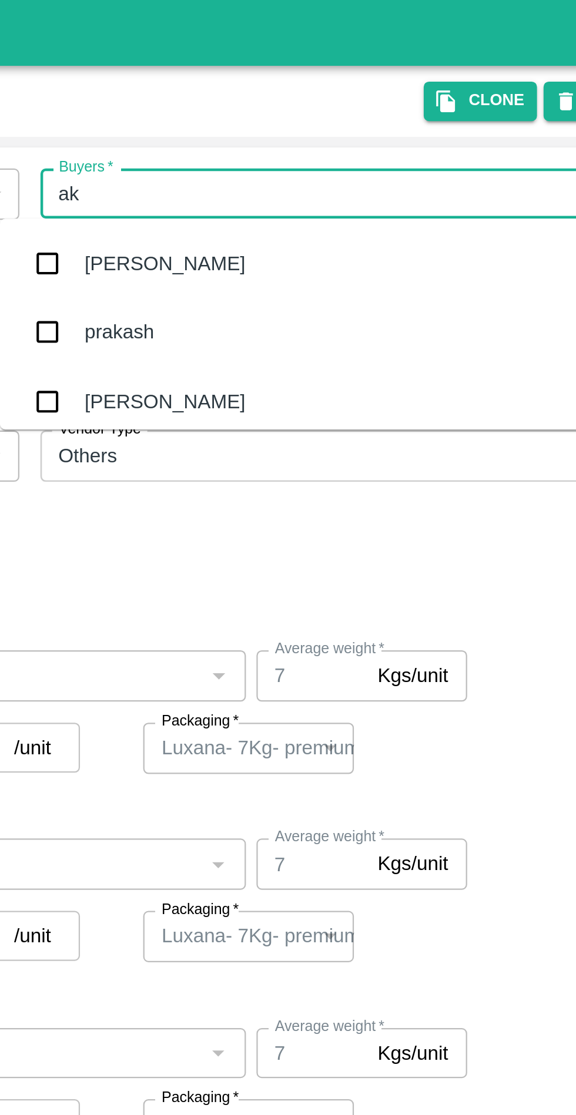
type input "aks"
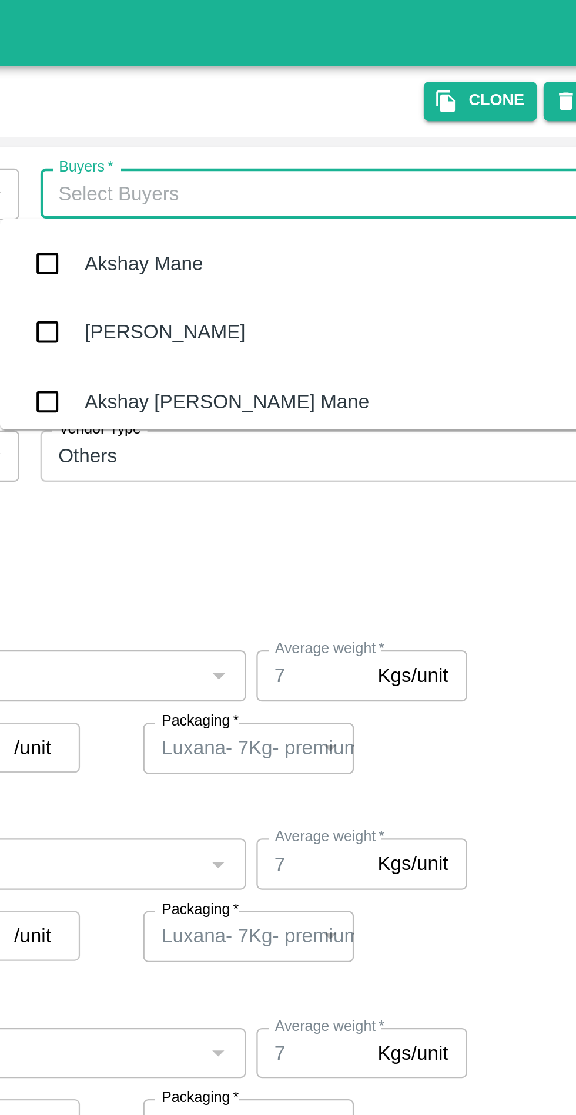
type input "Akshay"
click at [415, 172] on div "Akshay [PERSON_NAME] Mane" at bounding box center [398, 179] width 262 height 31
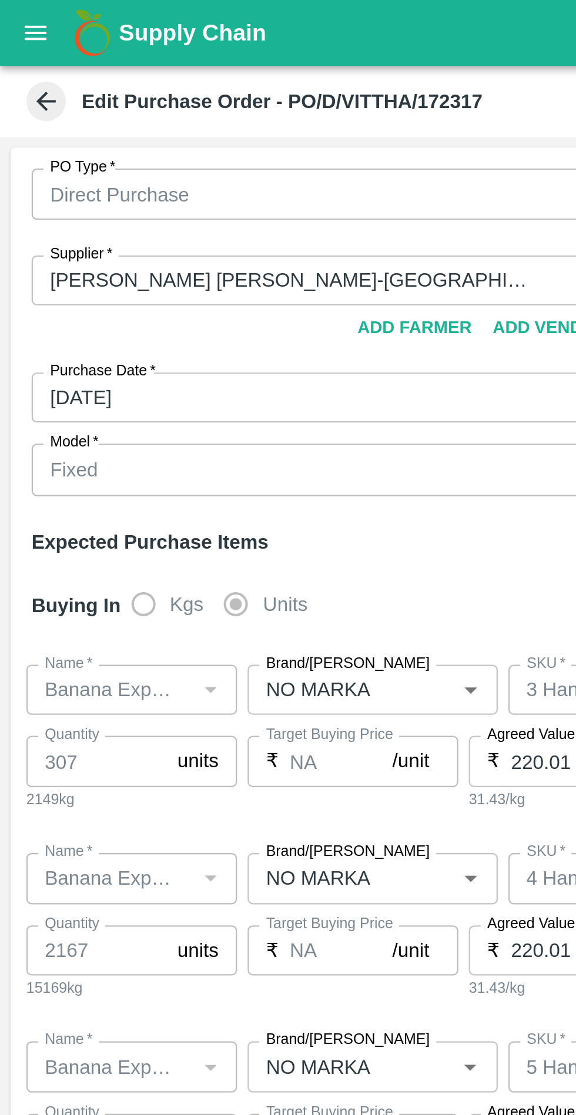
click at [154, 216] on div "Fixed" at bounding box center [145, 209] width 262 height 23
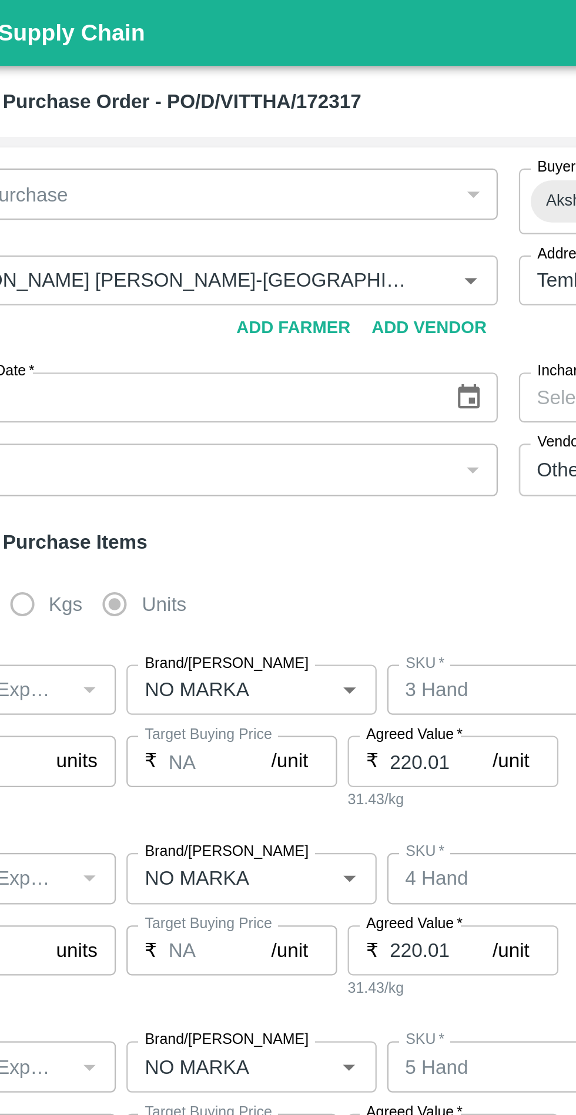
click at [263, 208] on div "Fixed" at bounding box center [145, 209] width 262 height 23
click at [266, 209] on div "Fixed" at bounding box center [145, 209] width 262 height 23
